Goal: Navigation & Orientation: Find specific page/section

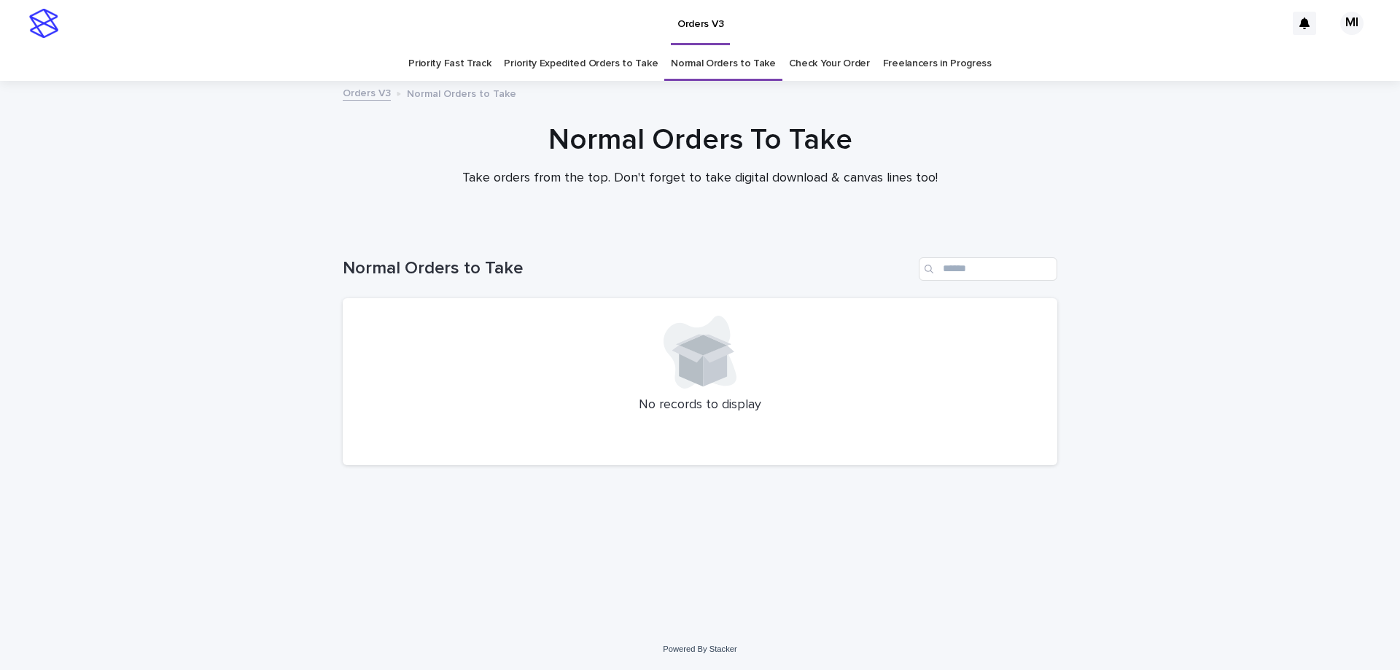
click at [456, 66] on link "Priority Fast Track" at bounding box center [449, 64] width 82 height 34
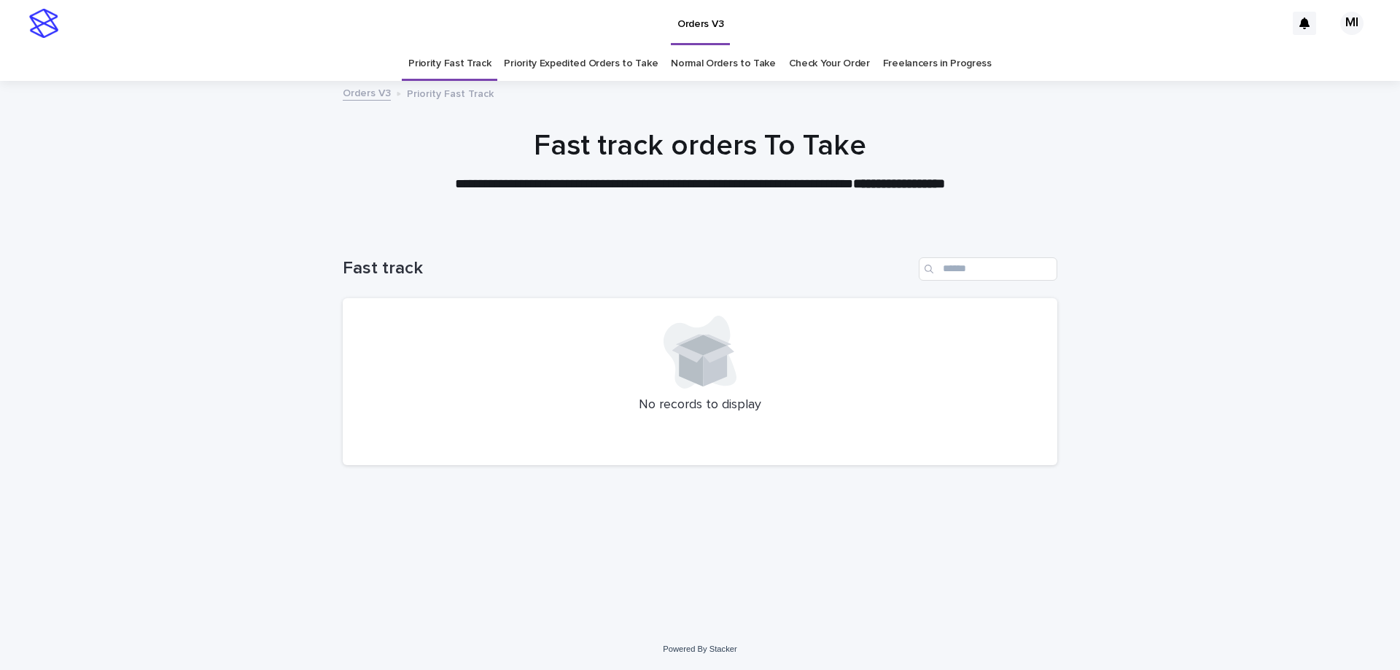
click at [569, 66] on link "Priority Expedited Orders to Take" at bounding box center [581, 64] width 154 height 34
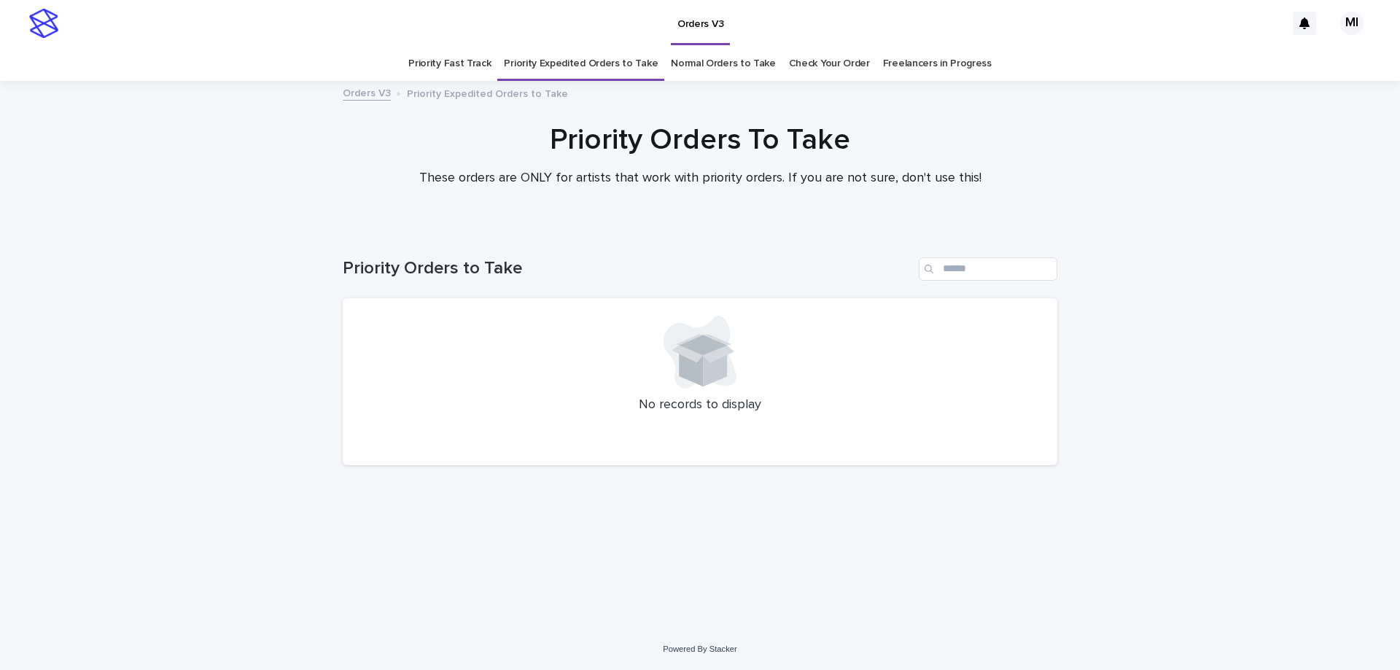
click at [800, 69] on link "Check Your Order" at bounding box center [829, 64] width 81 height 34
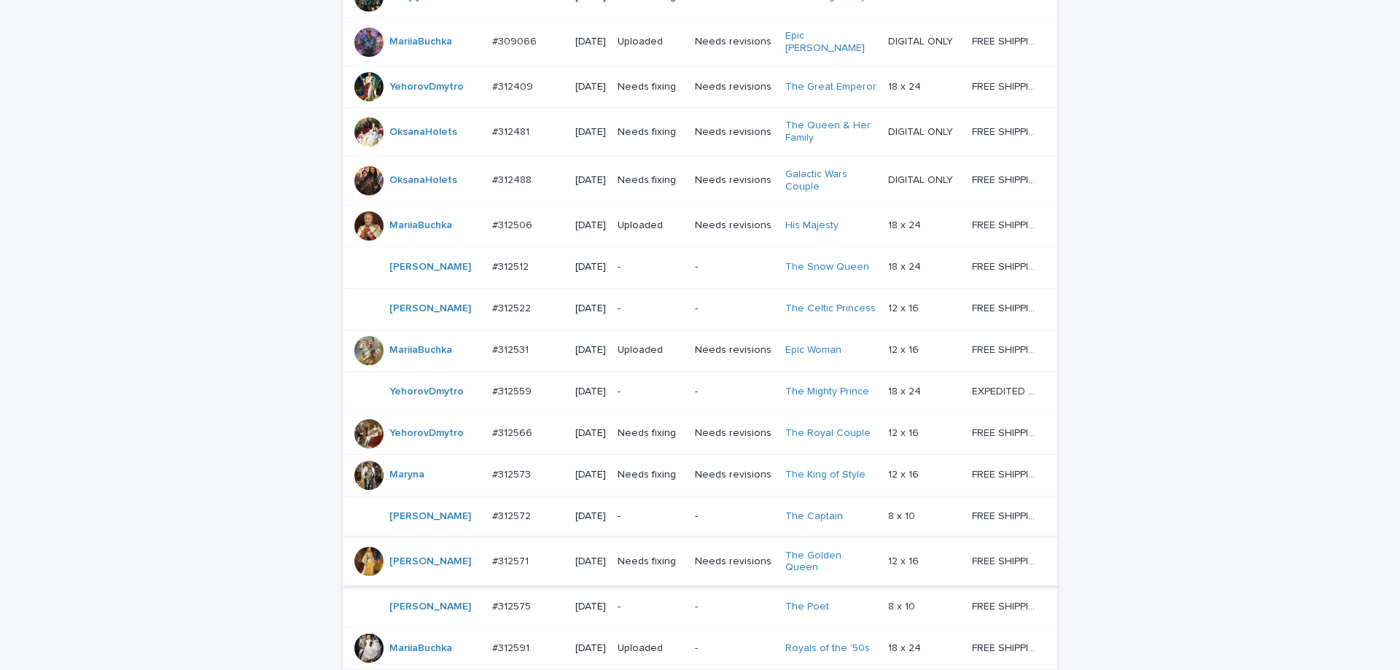
scroll to position [365, 0]
